Goal: Find specific page/section: Find specific page/section

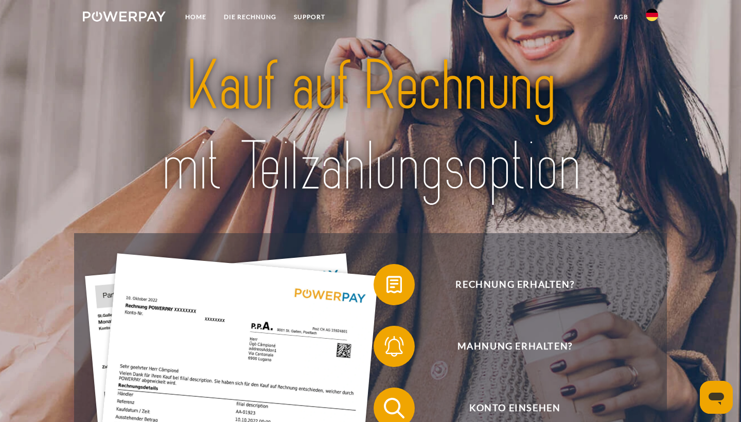
click at [654, 17] on img at bounding box center [652, 15] width 12 height 12
click at [654, 51] on img at bounding box center [652, 48] width 12 height 12
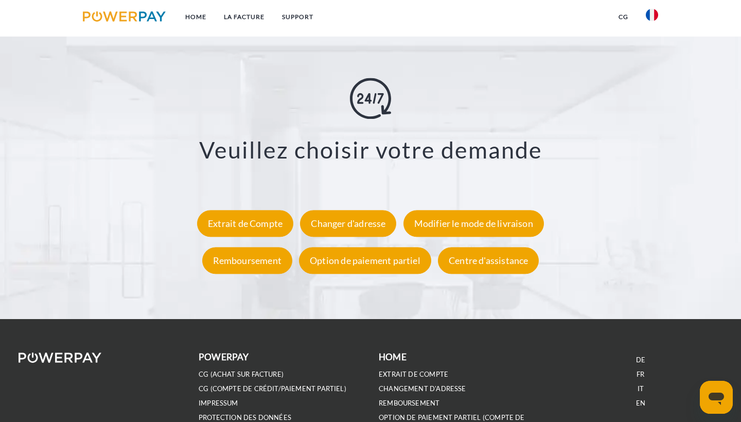
scroll to position [1828, 0]
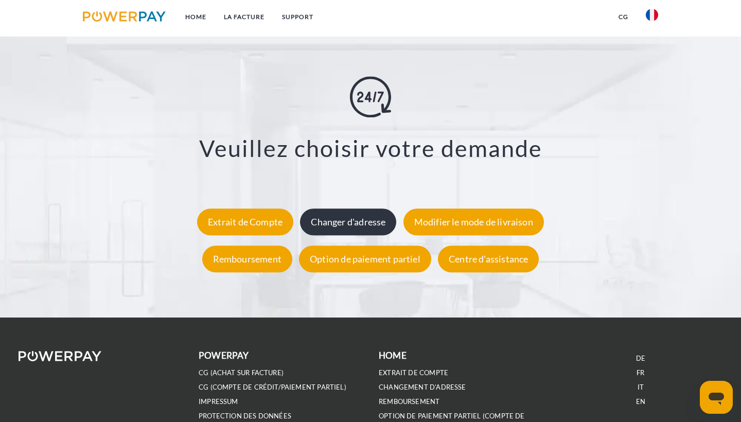
click at [379, 222] on div "Changer d'adresse" at bounding box center [348, 222] width 96 height 27
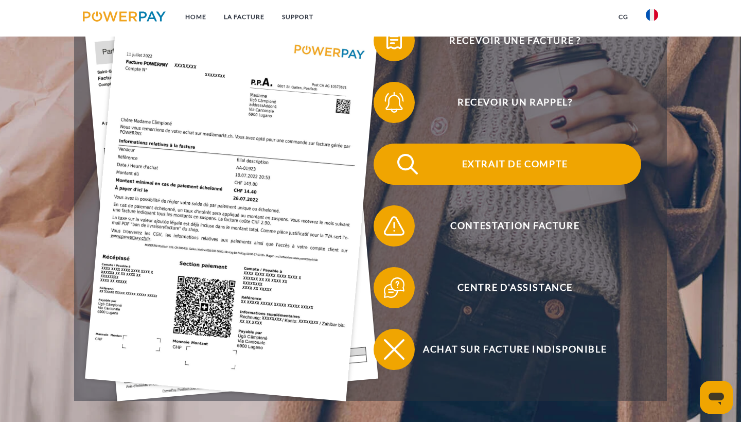
scroll to position [252, 0]
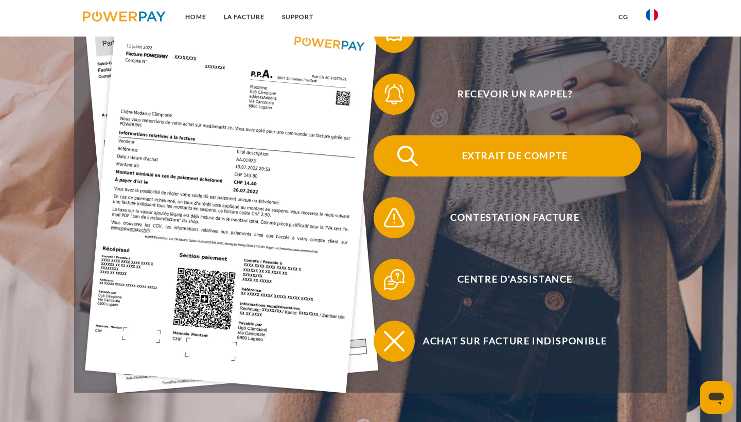
click at [505, 152] on span "Extrait de compte" at bounding box center [515, 155] width 252 height 41
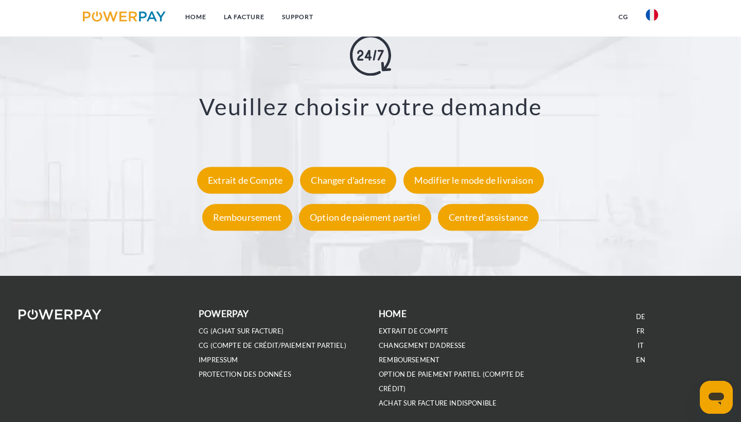
scroll to position [1871, 0]
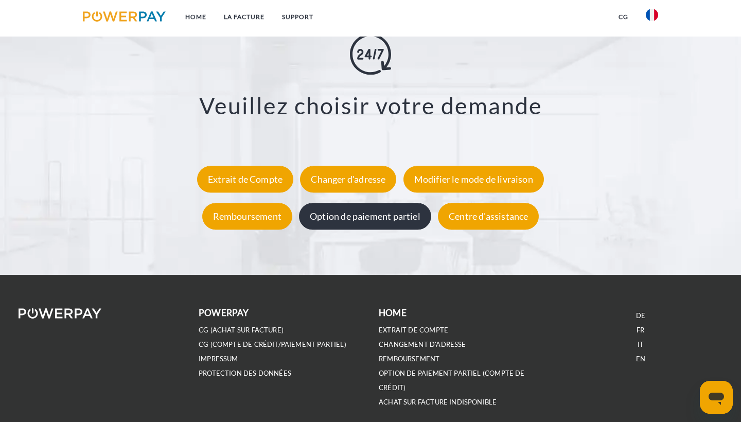
click at [388, 219] on div "Option de paiement partiel" at bounding box center [365, 216] width 132 height 27
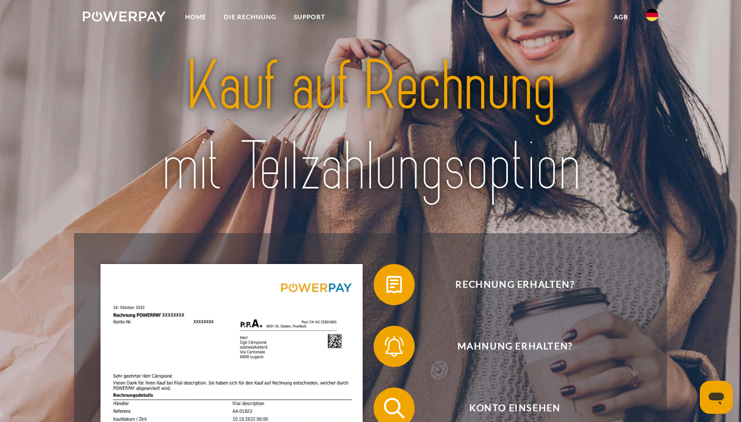
click at [650, 14] on img at bounding box center [652, 15] width 12 height 12
click at [653, 50] on img at bounding box center [652, 48] width 12 height 12
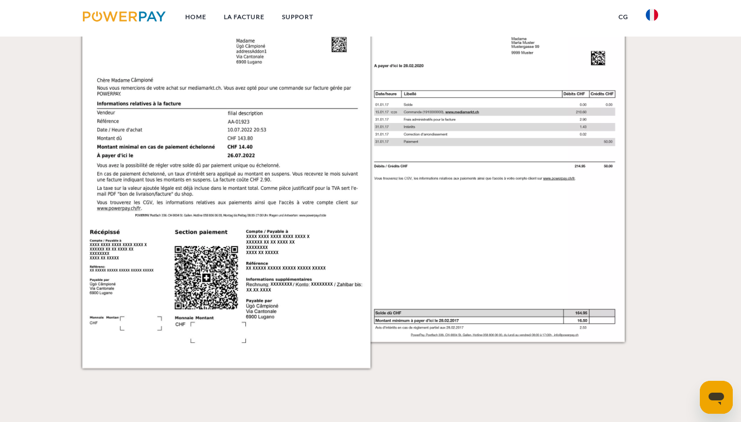
scroll to position [1096, 0]
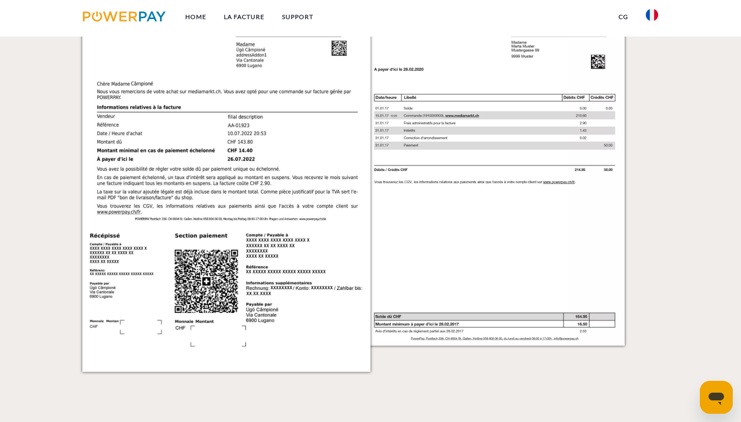
click at [543, 287] on img at bounding box center [510, 167] width 288 height 408
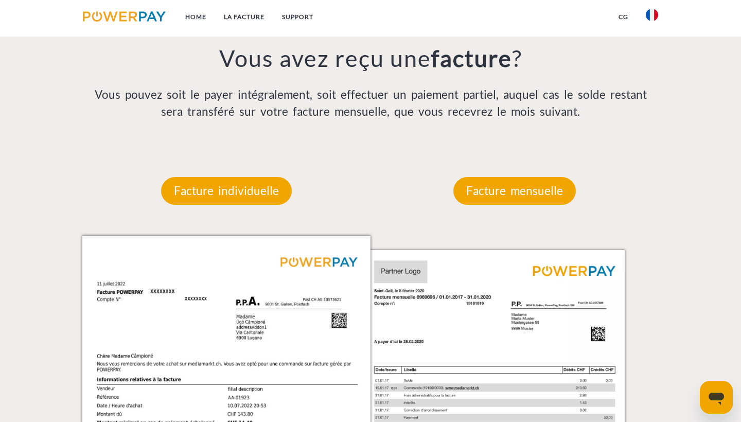
scroll to position [741, 0]
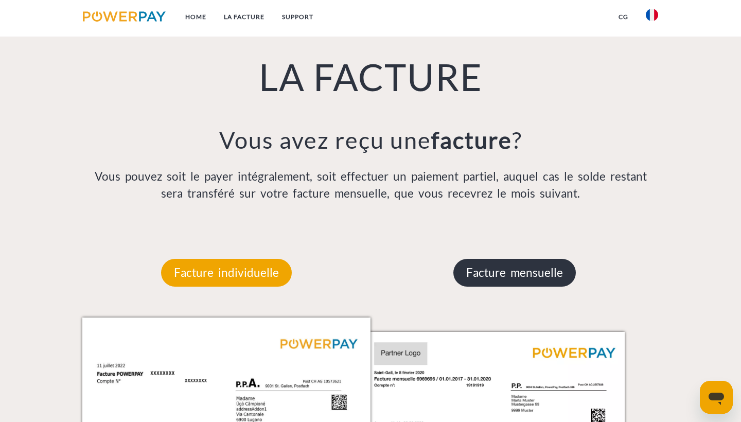
click at [534, 278] on p "Facture mensuelle" at bounding box center [515, 273] width 123 height 28
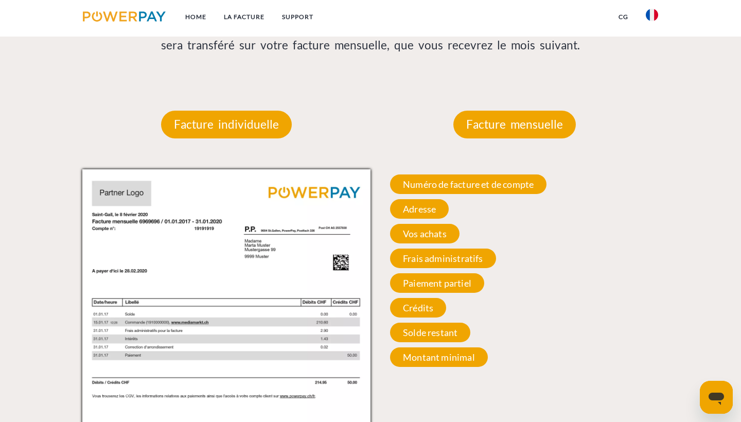
scroll to position [895, 0]
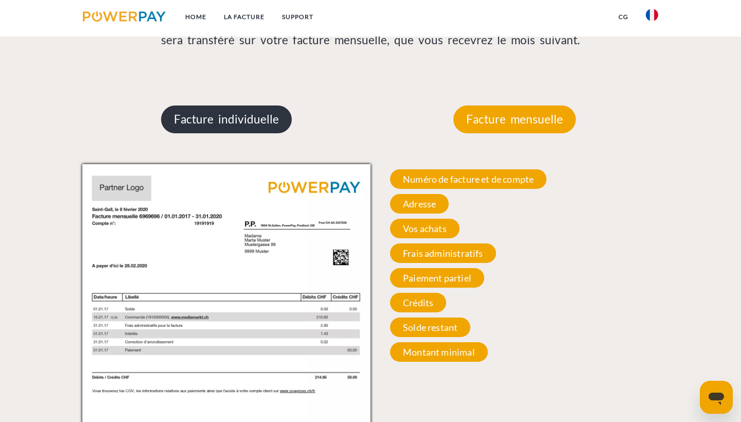
click at [249, 112] on p "Facture individuelle" at bounding box center [226, 120] width 131 height 28
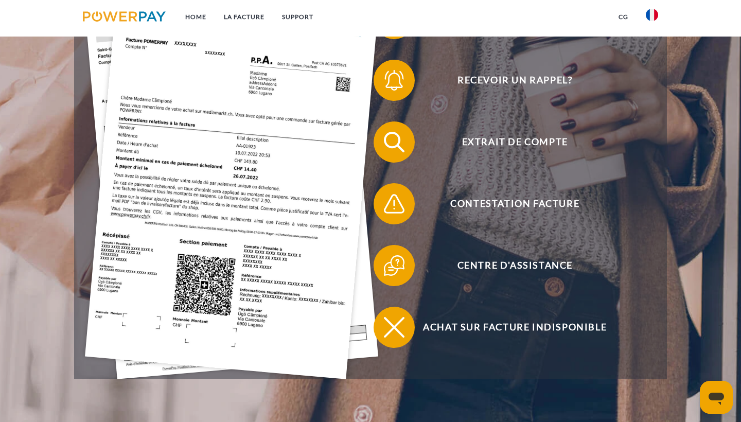
scroll to position [267, 0]
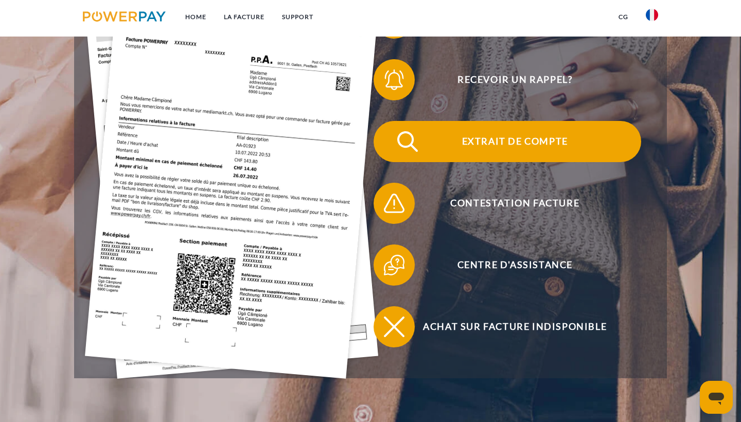
click at [400, 147] on img at bounding box center [408, 142] width 26 height 26
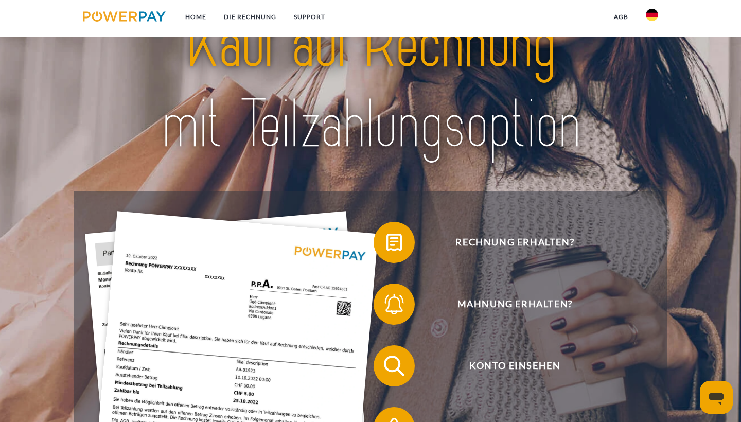
scroll to position [43, 0]
